Goal: Task Accomplishment & Management: Use online tool/utility

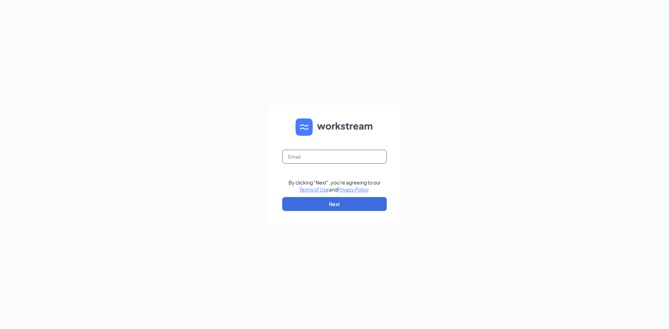
click at [310, 160] on input "text" at bounding box center [334, 157] width 105 height 14
type input "venice@mrtcompanies.com"
click at [343, 205] on button "Next" at bounding box center [334, 204] width 105 height 14
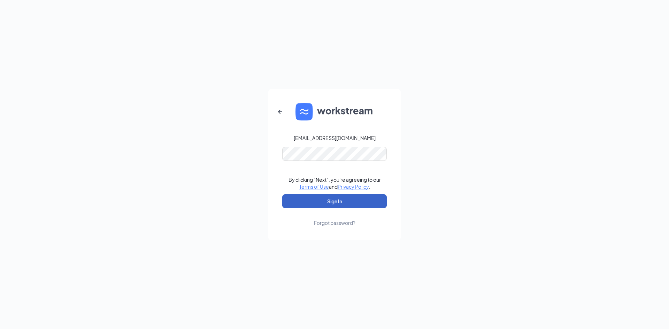
click at [334, 200] on button "Sign In" at bounding box center [334, 202] width 105 height 14
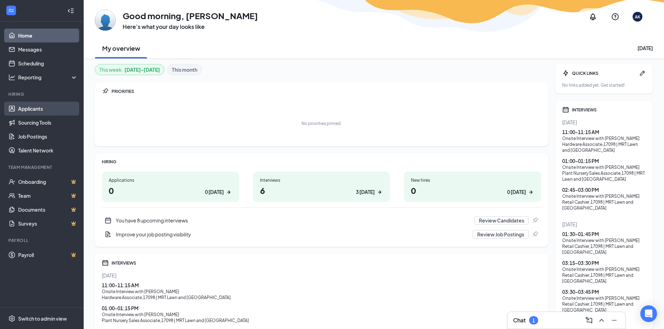
click at [31, 108] on link "Applicants" at bounding box center [48, 109] width 60 height 14
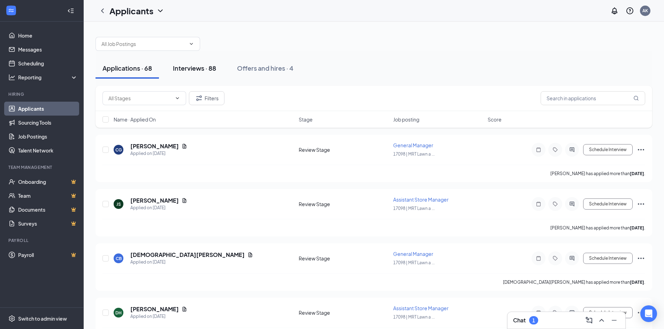
click at [191, 66] on div "Interviews · 88" at bounding box center [194, 68] width 43 height 9
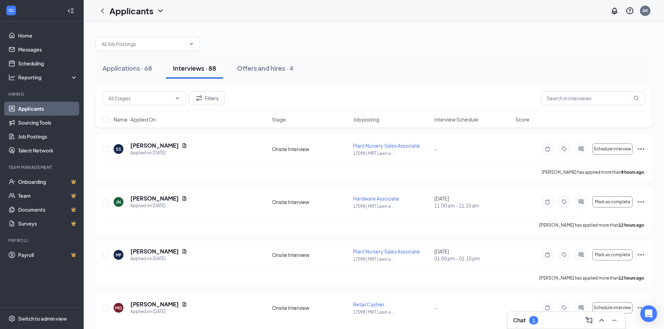
click at [463, 120] on span "Interview Schedule" at bounding box center [456, 119] width 44 height 7
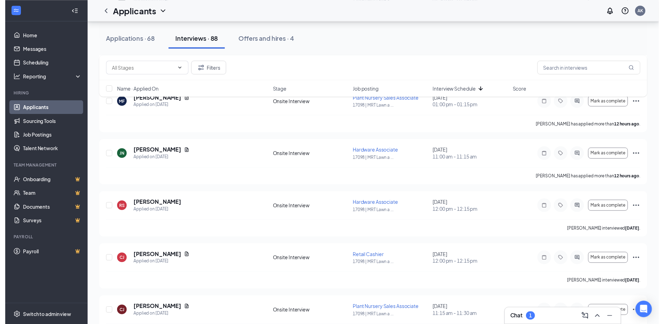
scroll to position [349, 0]
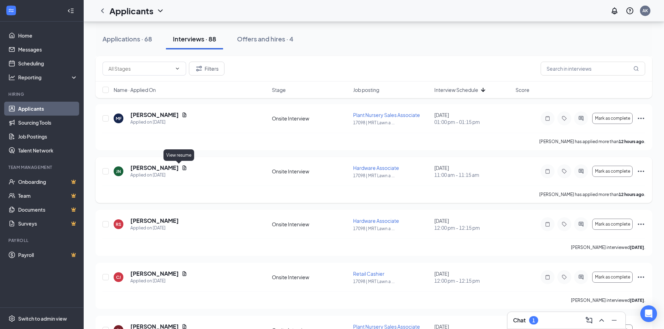
click at [183, 167] on icon "Document" at bounding box center [185, 168] width 4 height 5
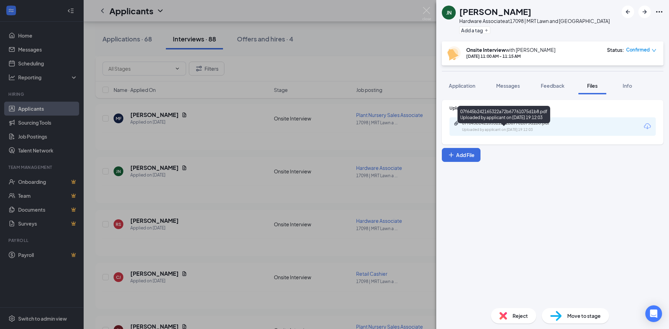
click at [501, 126] on div "07f645b242165322a72b67761075d1b8.pdf" at bounding box center [511, 124] width 98 height 6
click at [426, 8] on img at bounding box center [427, 14] width 9 height 14
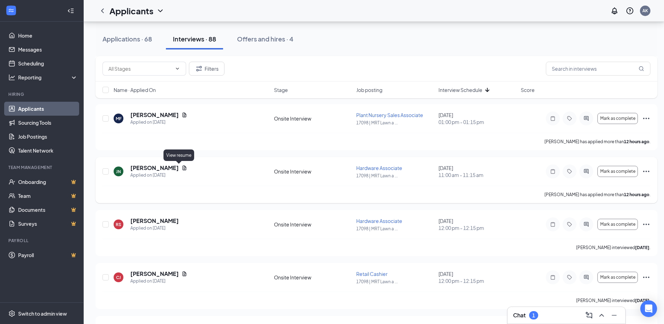
click at [183, 167] on icon "Document" at bounding box center [185, 168] width 4 height 5
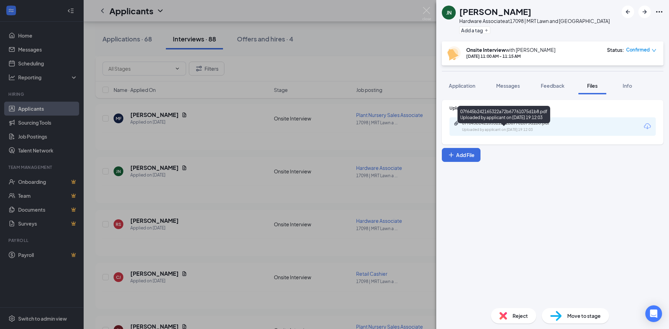
click at [508, 133] on div "07f645b242165322a72b67761075d1b8.pdf Uploaded by applicant on [DATE] 19:12:03" at bounding box center [510, 127] width 113 height 12
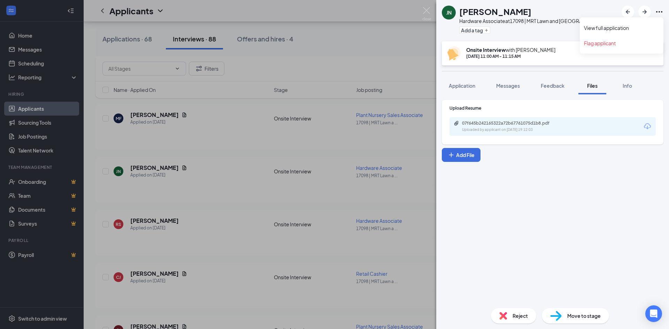
click at [659, 11] on icon "Ellipses" at bounding box center [660, 12] width 8 height 8
click at [637, 25] on link "View full application" at bounding box center [621, 27] width 75 height 7
click at [426, 9] on img at bounding box center [427, 14] width 9 height 14
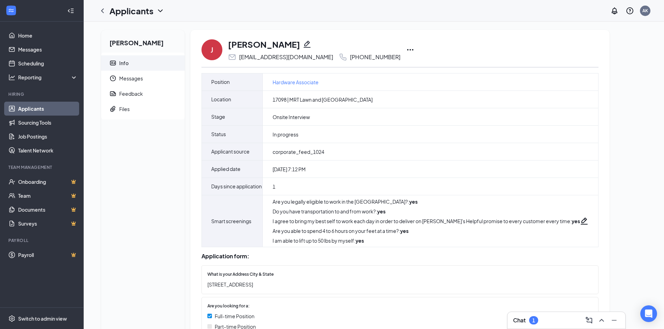
click at [406, 48] on icon "Ellipses" at bounding box center [410, 50] width 8 height 8
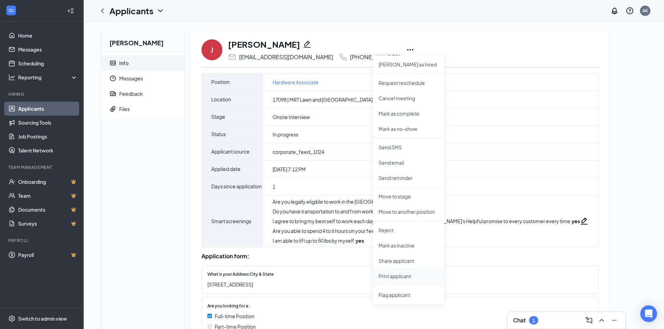
click at [408, 275] on p "Print applicant" at bounding box center [409, 276] width 60 height 7
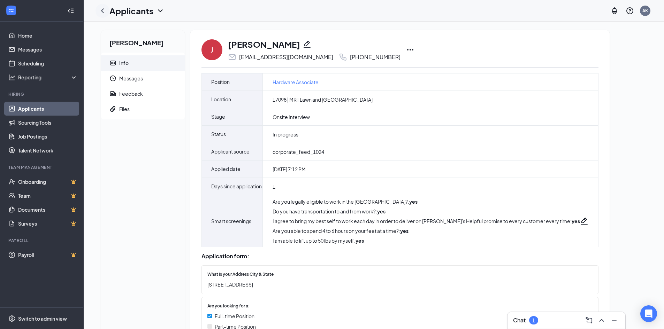
click at [101, 7] on icon "ChevronLeft" at bounding box center [102, 11] width 8 height 8
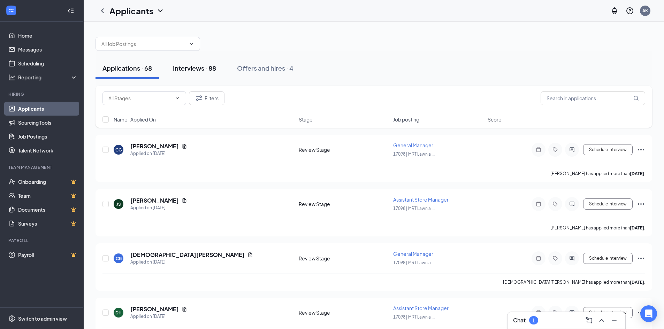
click at [198, 65] on div "Interviews · 88" at bounding box center [194, 68] width 43 height 9
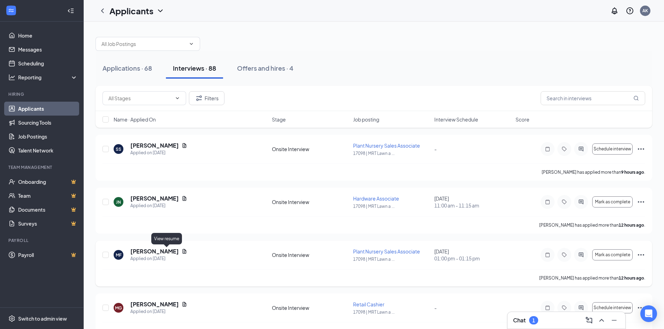
click at [182, 251] on icon "Document" at bounding box center [185, 252] width 6 height 6
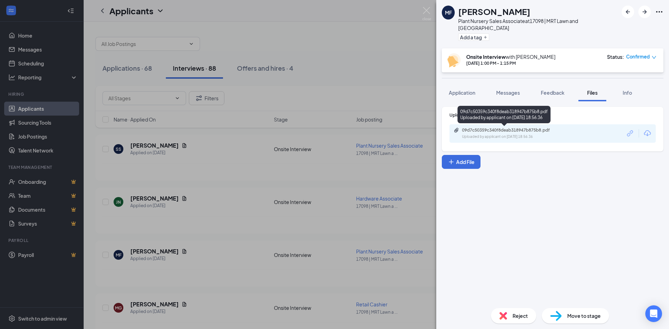
click at [493, 136] on div "Uploaded by applicant on Aug 25, 2025 at 18:56:36" at bounding box center [514, 137] width 105 height 6
click at [521, 313] on span "Reject" at bounding box center [520, 316] width 15 height 8
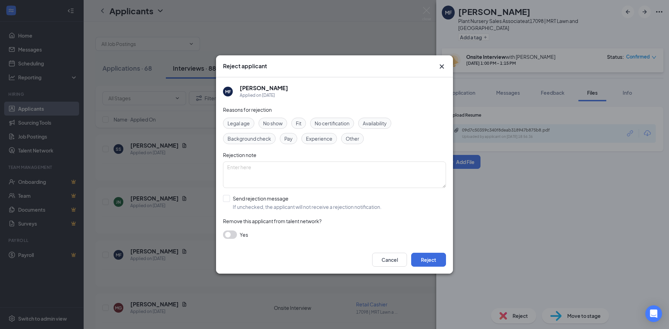
click at [322, 139] on span "Experience" at bounding box center [319, 139] width 26 height 8
click at [260, 165] on textarea at bounding box center [334, 175] width 223 height 26
paste textarea "Dear , Thank you for your interest in the position at MRT Lawn and Garden Cente…"
type textarea "Dear , Thank you for your interest in the position at MRT Lawn and Garden Cente…"
click at [389, 260] on button "Cancel" at bounding box center [389, 260] width 35 height 14
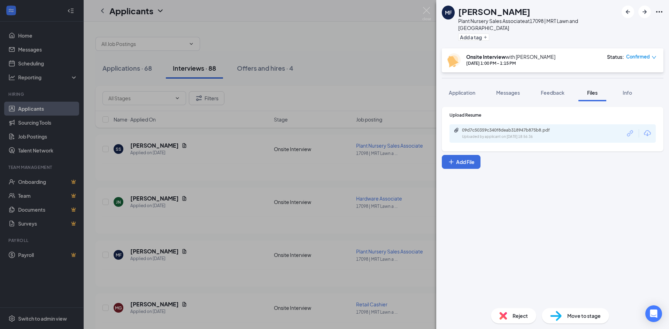
click at [600, 223] on div "Upload Resume 09d7c50359c340f8deab318947b875b8.pdf Uploaded by applicant on Aug…" at bounding box center [553, 202] width 233 height 202
click at [502, 134] on div "Uploaded by applicant on Aug 25, 2025 at 18:56:36" at bounding box center [514, 137] width 105 height 6
click at [426, 9] on img at bounding box center [427, 14] width 9 height 14
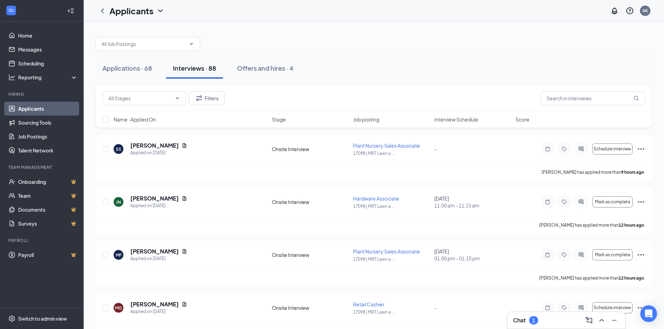
click at [456, 116] on span "Interview Schedule" at bounding box center [456, 119] width 44 height 7
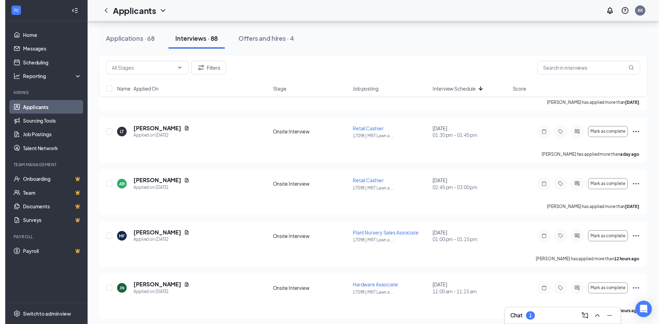
scroll to position [244, 0]
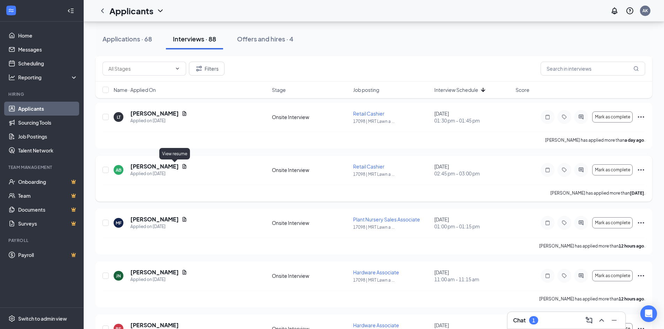
click at [183, 167] on icon "Document" at bounding box center [185, 166] width 4 height 5
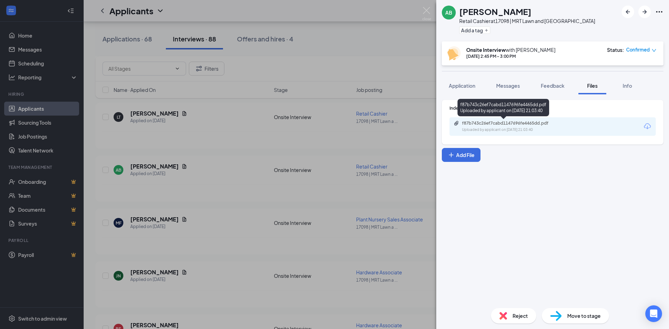
click at [507, 124] on div "f87b743c26ef7cabd1147696fe4465dd.pdf" at bounding box center [511, 124] width 98 height 6
click at [426, 7] on div "AB Alex Banduryn Retail Cashier at 17098 | MRT Lawn and Garden Center of Venice…" at bounding box center [334, 164] width 669 height 329
